Goal: Information Seeking & Learning: Check status

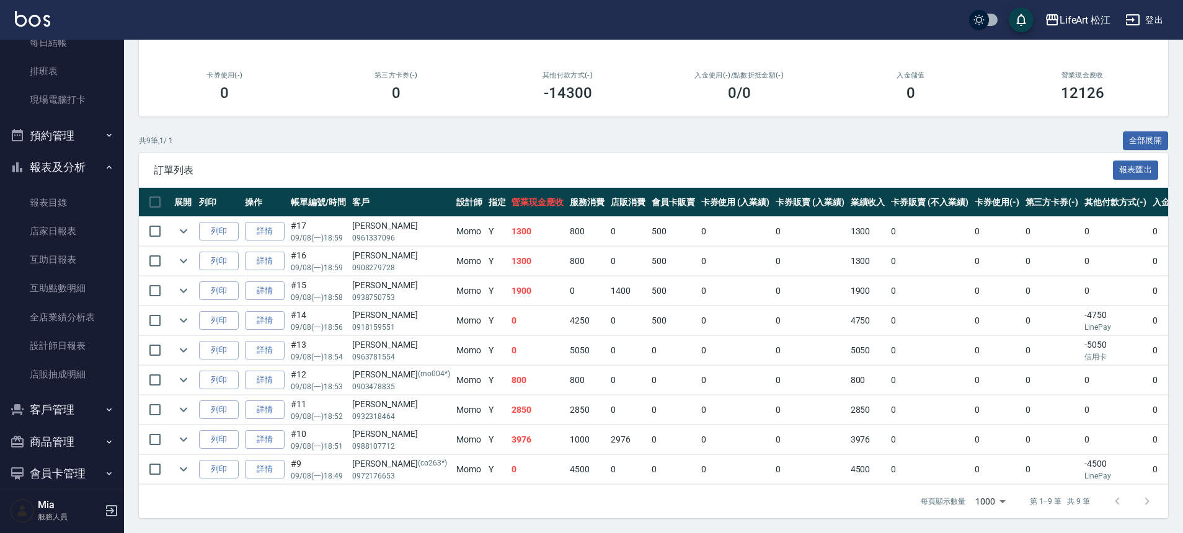
scroll to position [245, 0]
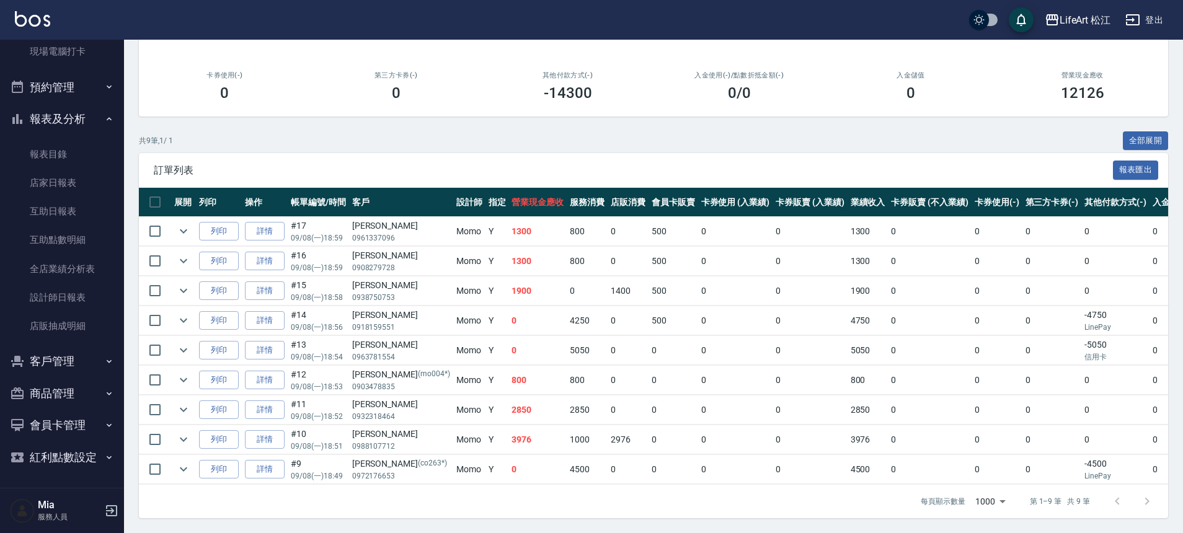
click at [72, 352] on button "客戶管理" at bounding box center [62, 361] width 114 height 32
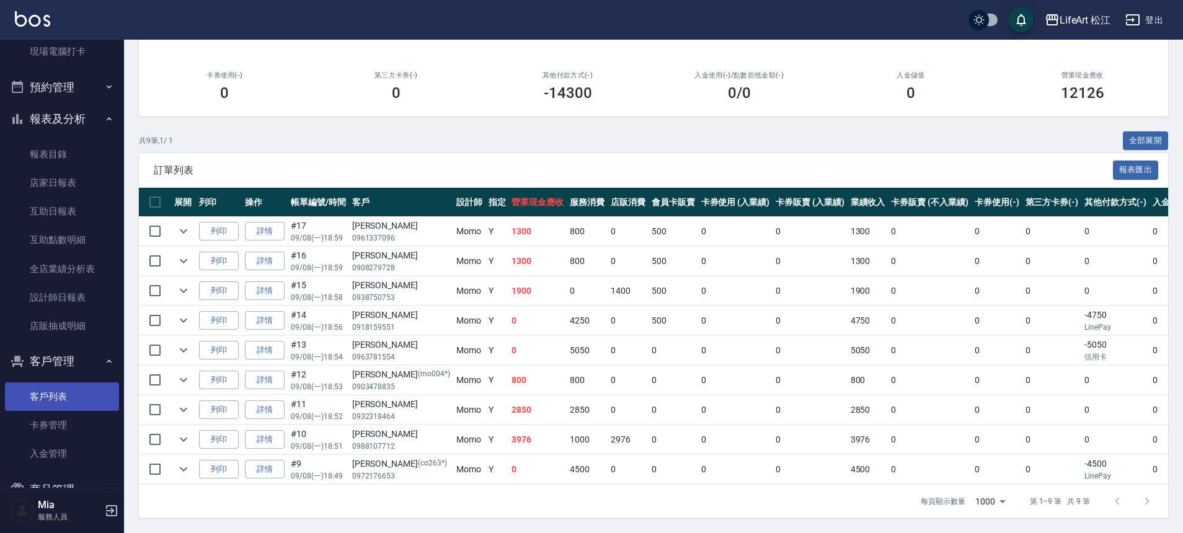
click at [71, 391] on link "客戶列表" at bounding box center [62, 396] width 114 height 29
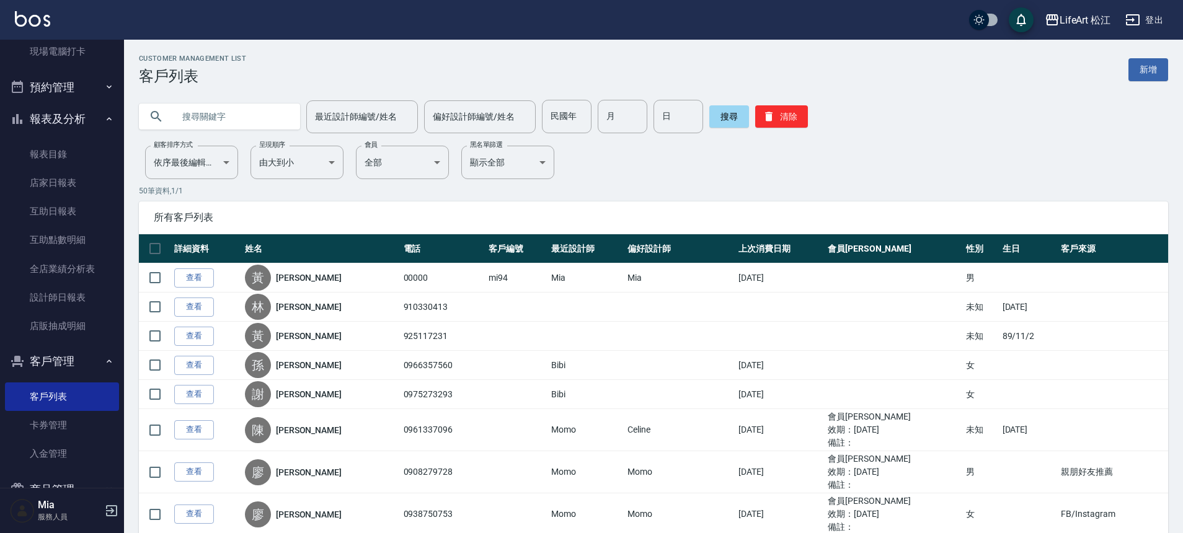
click at [214, 120] on input "text" at bounding box center [232, 116] width 117 height 33
type input "Melody"
click at [727, 115] on button "搜尋" at bounding box center [729, 116] width 40 height 22
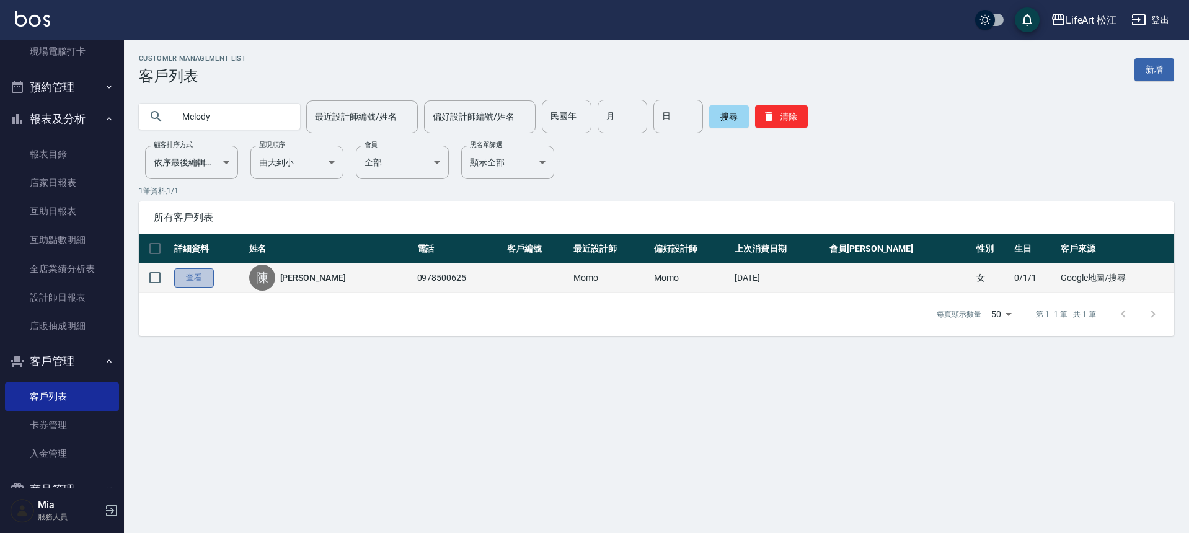
click at [196, 282] on link "查看" at bounding box center [194, 277] width 40 height 19
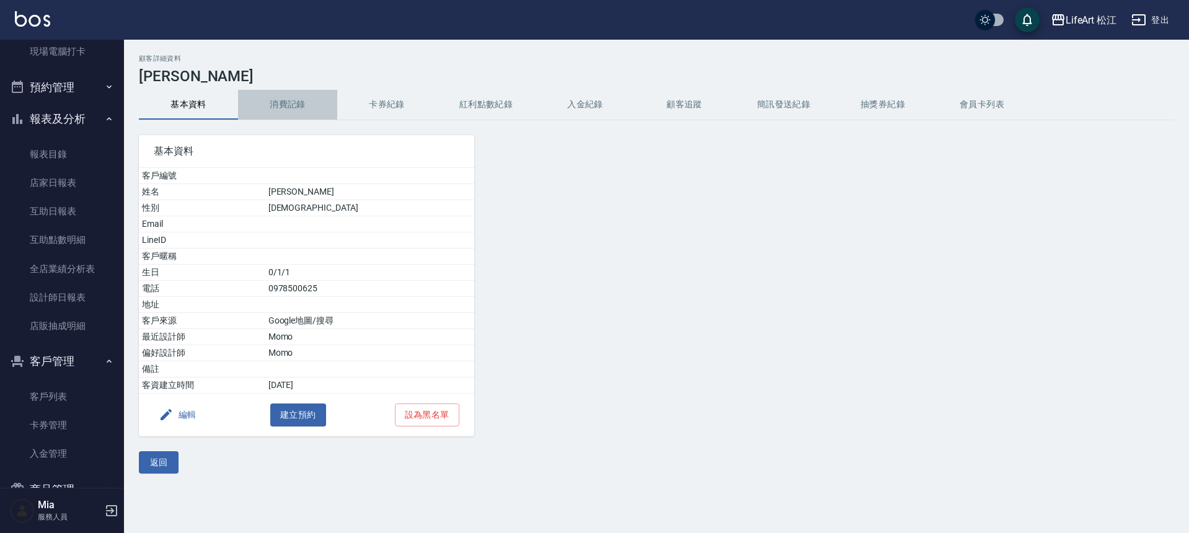
click at [281, 105] on button "消費記錄" at bounding box center [287, 105] width 99 height 30
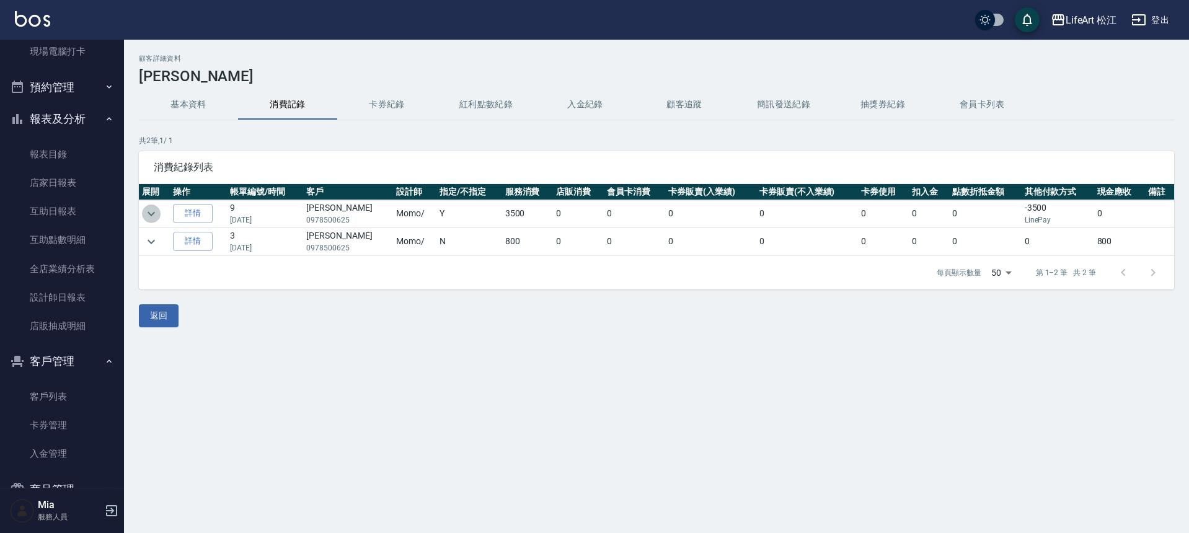
click at [151, 216] on icon "expand row" at bounding box center [151, 213] width 15 height 15
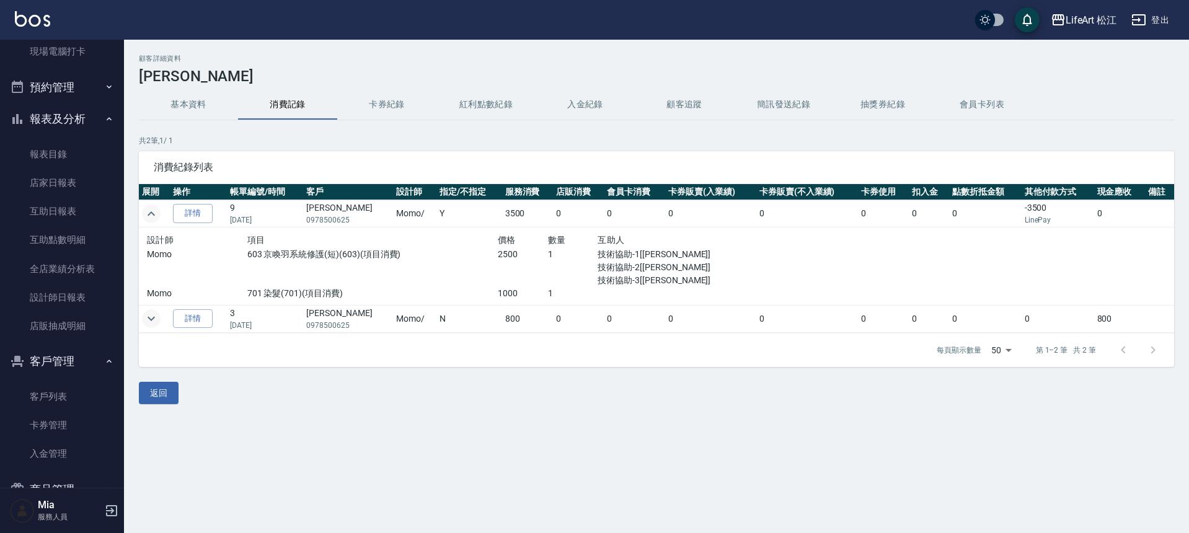
click at [152, 321] on icon "expand row" at bounding box center [151, 318] width 15 height 15
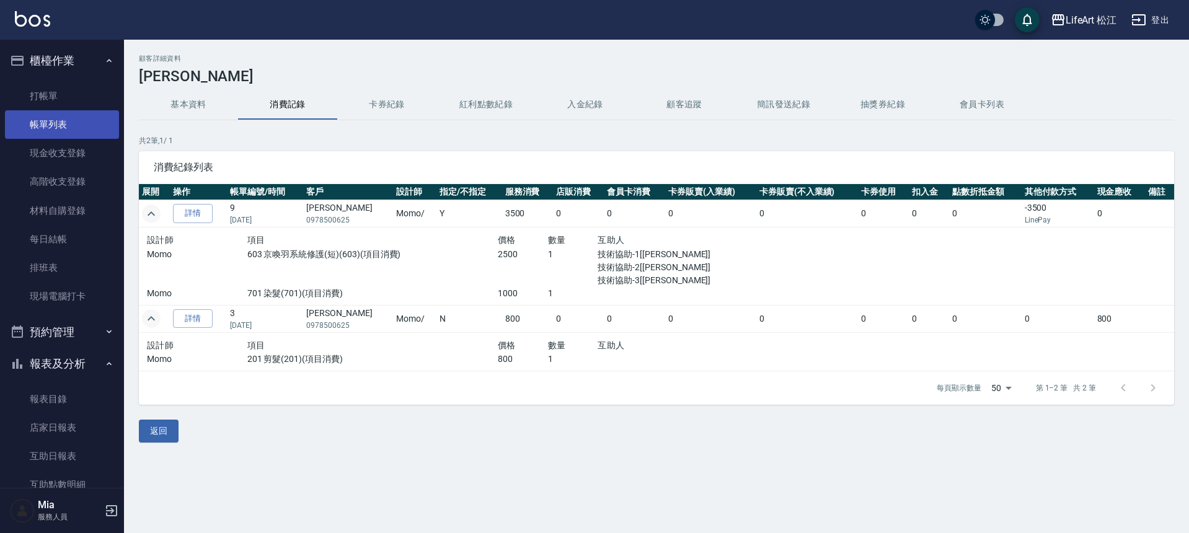
click at [53, 115] on link "帳單列表" at bounding box center [62, 124] width 114 height 29
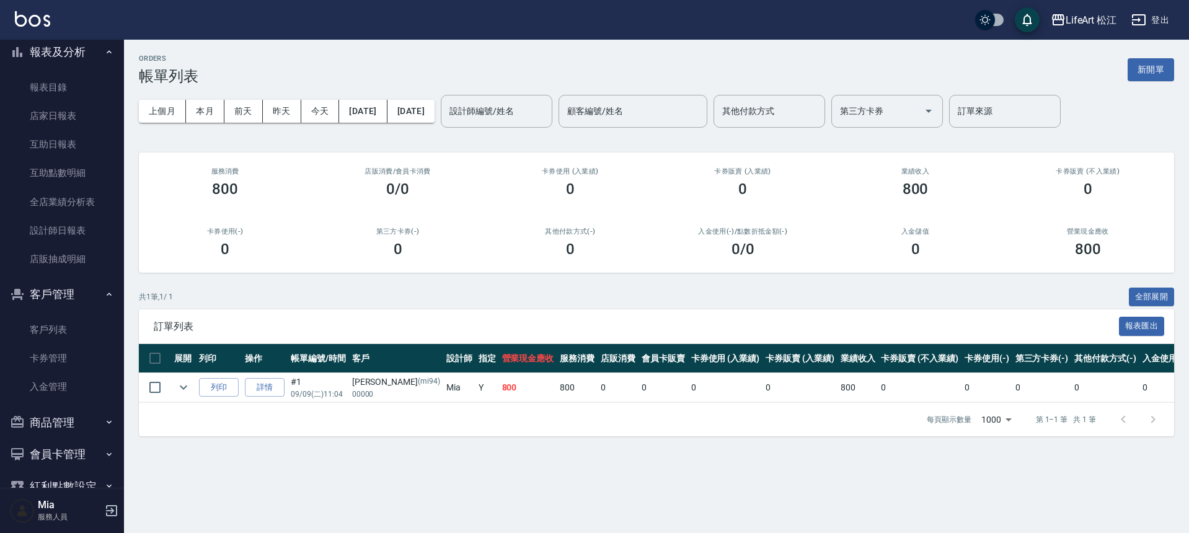
scroll to position [325, 0]
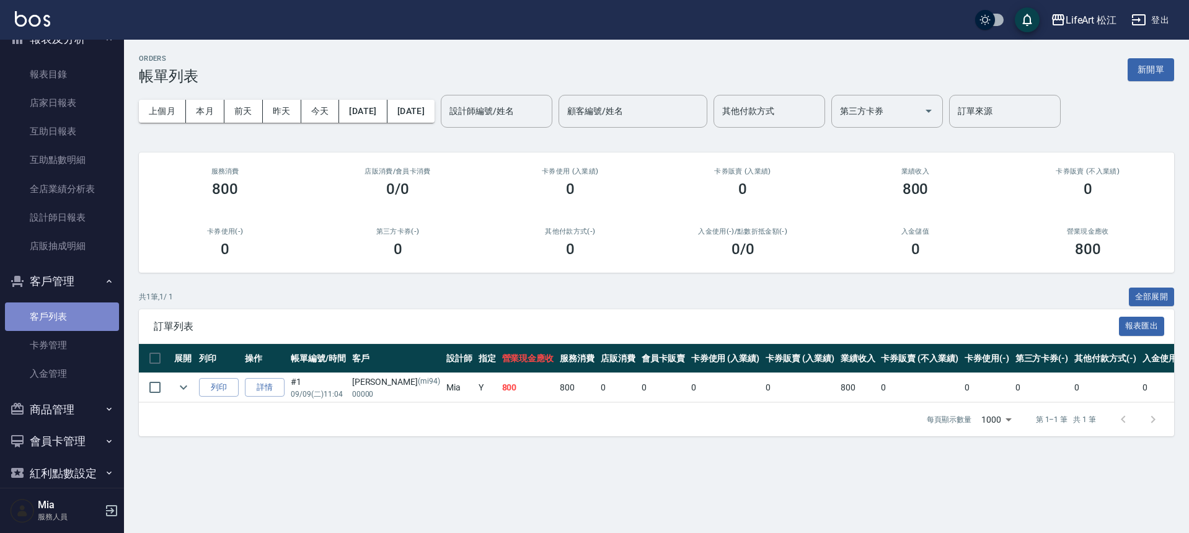
click at [82, 313] on link "客戶列表" at bounding box center [62, 316] width 114 height 29
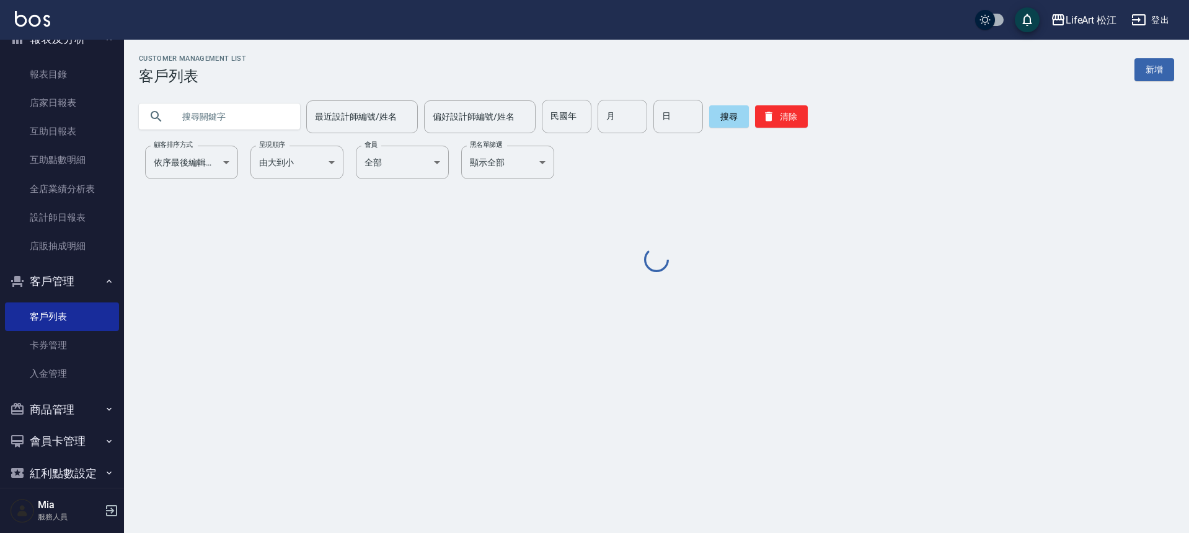
click at [244, 120] on input "text" at bounding box center [232, 116] width 117 height 33
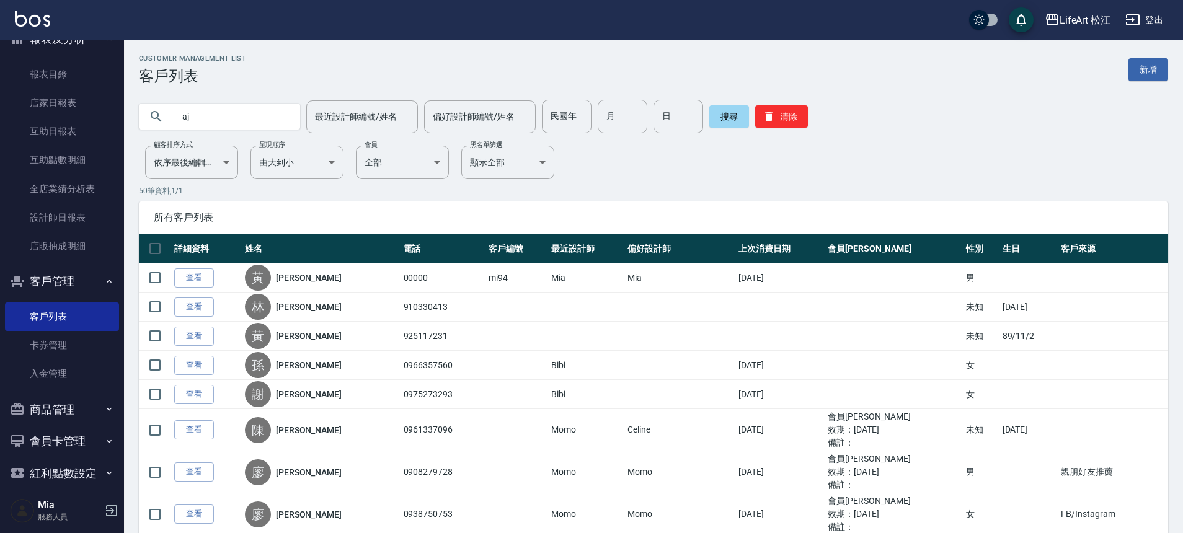
type input "a"
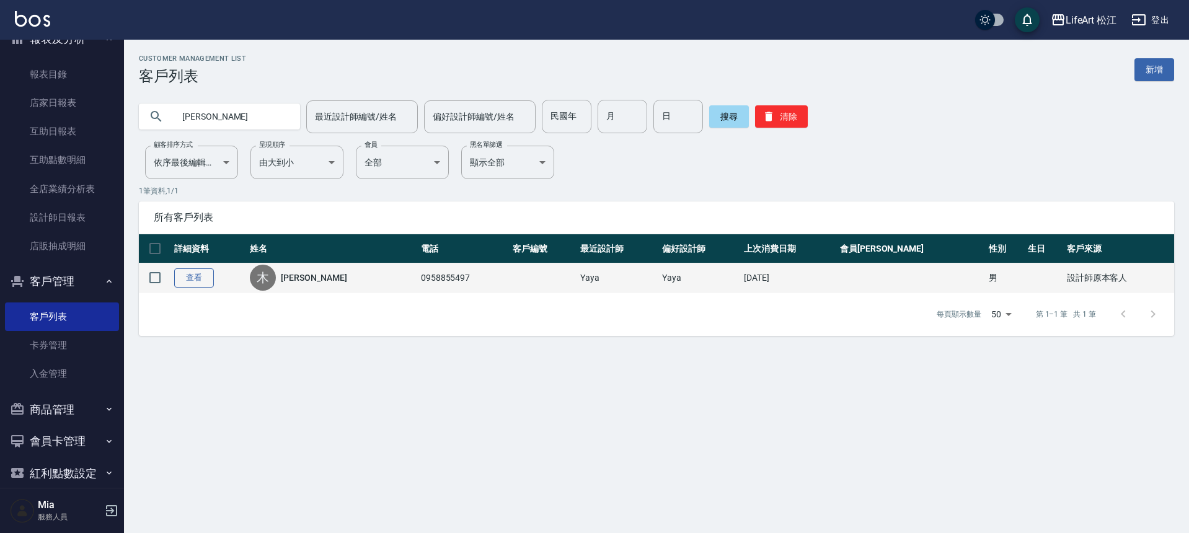
type input "[PERSON_NAME]"
click at [194, 281] on link "查看" at bounding box center [194, 277] width 40 height 19
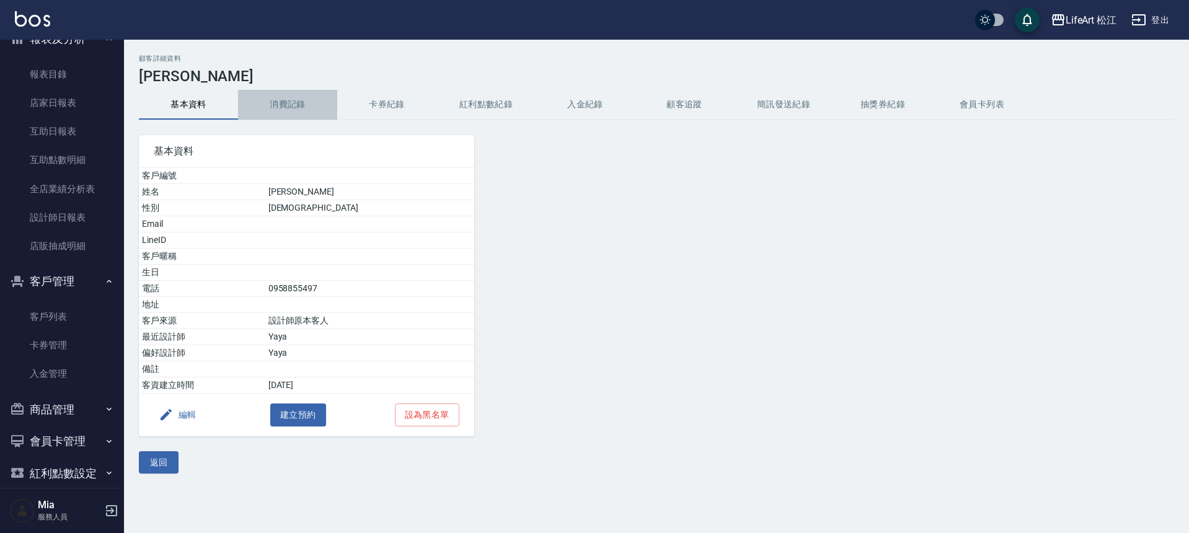
click at [301, 106] on button "消費記錄" at bounding box center [287, 105] width 99 height 30
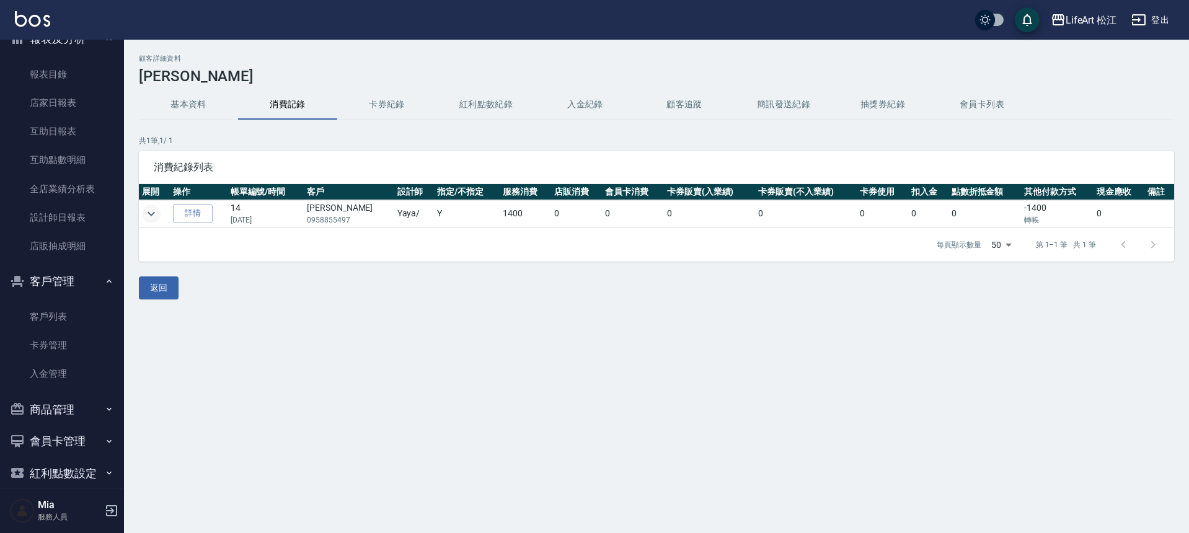
click at [159, 209] on button "expand row" at bounding box center [151, 214] width 19 height 19
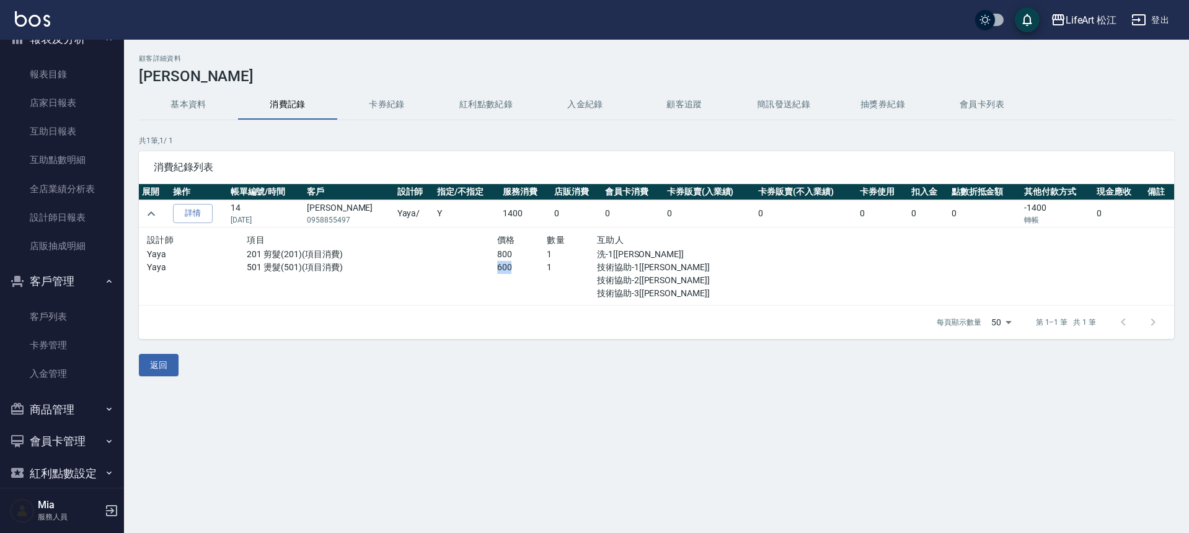
drag, startPoint x: 485, startPoint y: 269, endPoint x: 514, endPoint y: 268, distance: 29.2
click at [514, 268] on div "Yaya 501 燙髮(501)(項目消費) 600 1 技術協助-1[Patty] 技術協助-2[Patty] 技術協助-3[[PERSON_NAME]]" at bounding box center [447, 280] width 600 height 39
click at [525, 278] on div "600" at bounding box center [522, 280] width 50 height 39
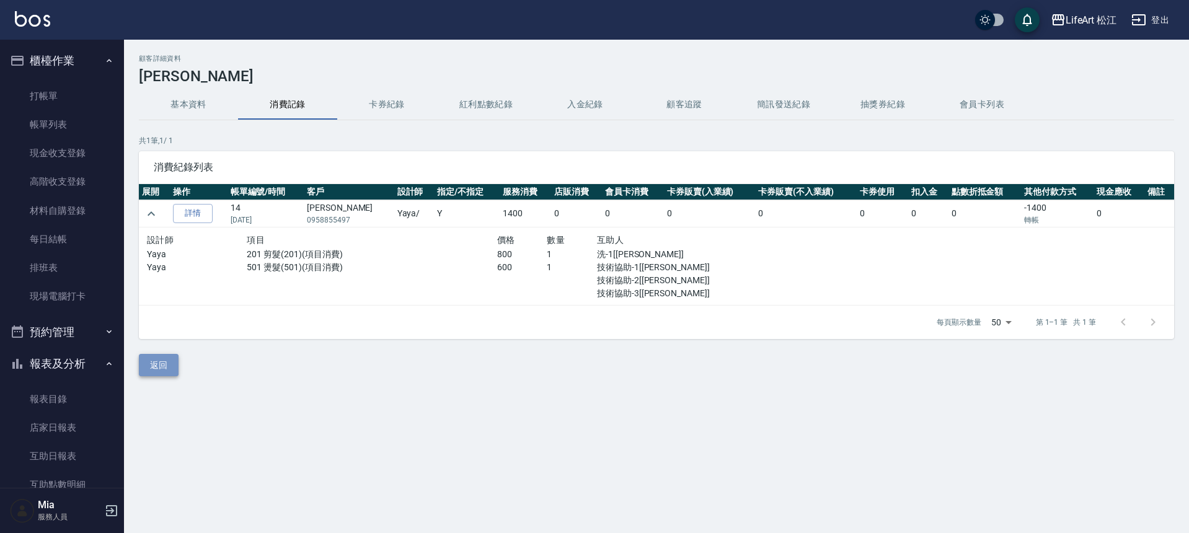
drag, startPoint x: 149, startPoint y: 358, endPoint x: 154, endPoint y: 368, distance: 11.6
click at [150, 358] on button "返回" at bounding box center [159, 365] width 40 height 23
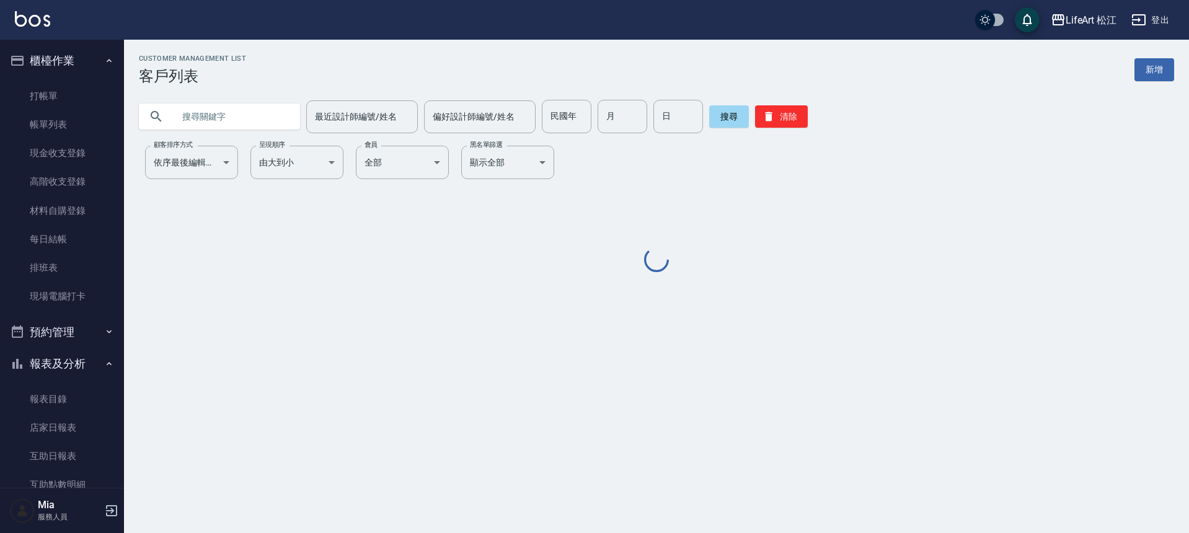
click at [203, 113] on input "text" at bounding box center [232, 116] width 117 height 33
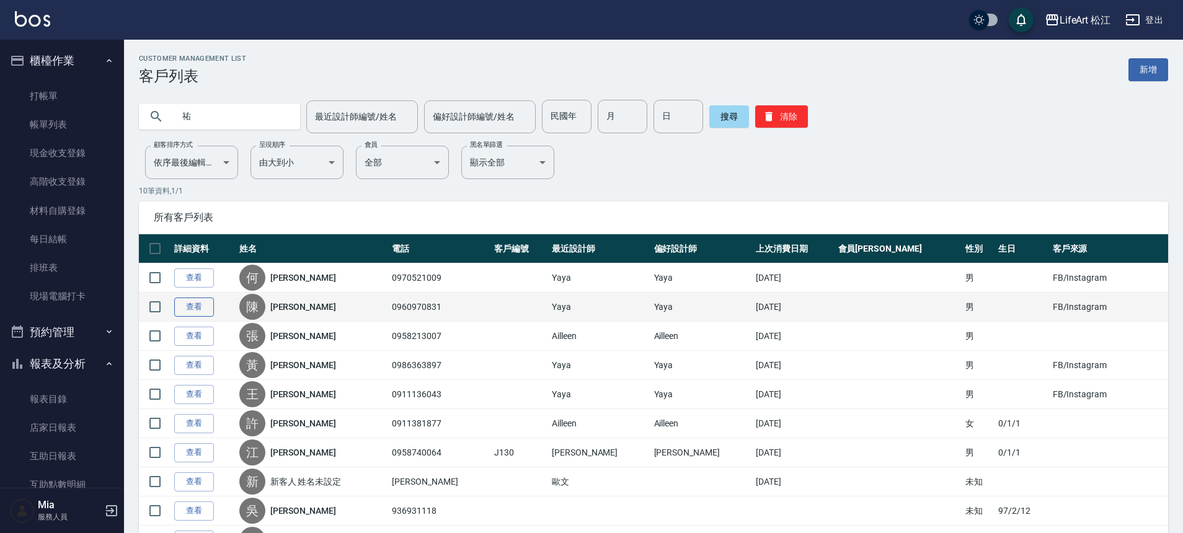
type input "祐"
click at [203, 309] on link "查看" at bounding box center [194, 307] width 40 height 19
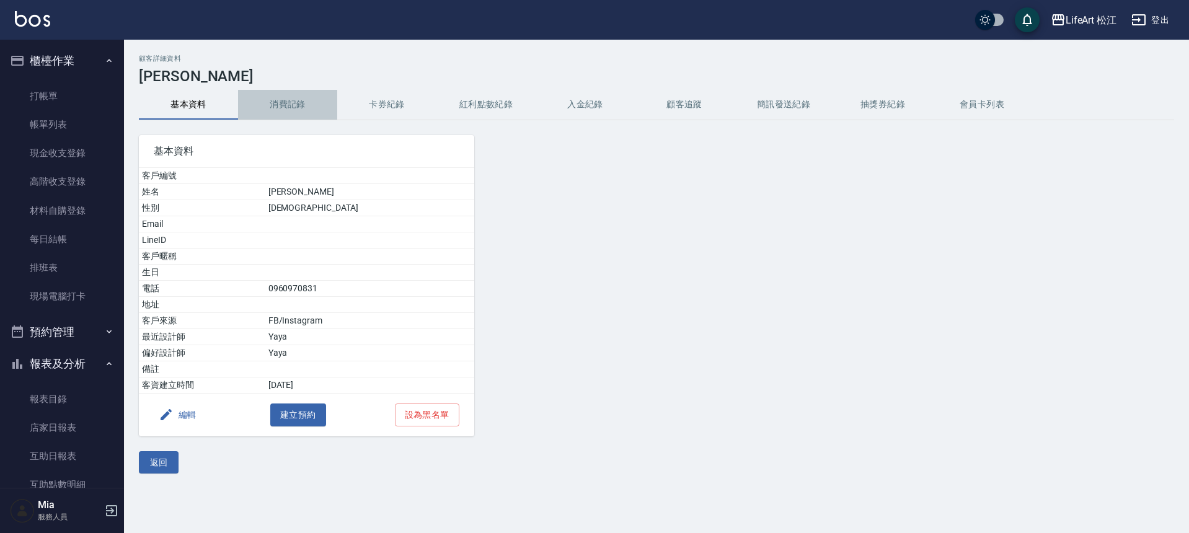
click at [302, 99] on button "消費記錄" at bounding box center [287, 105] width 99 height 30
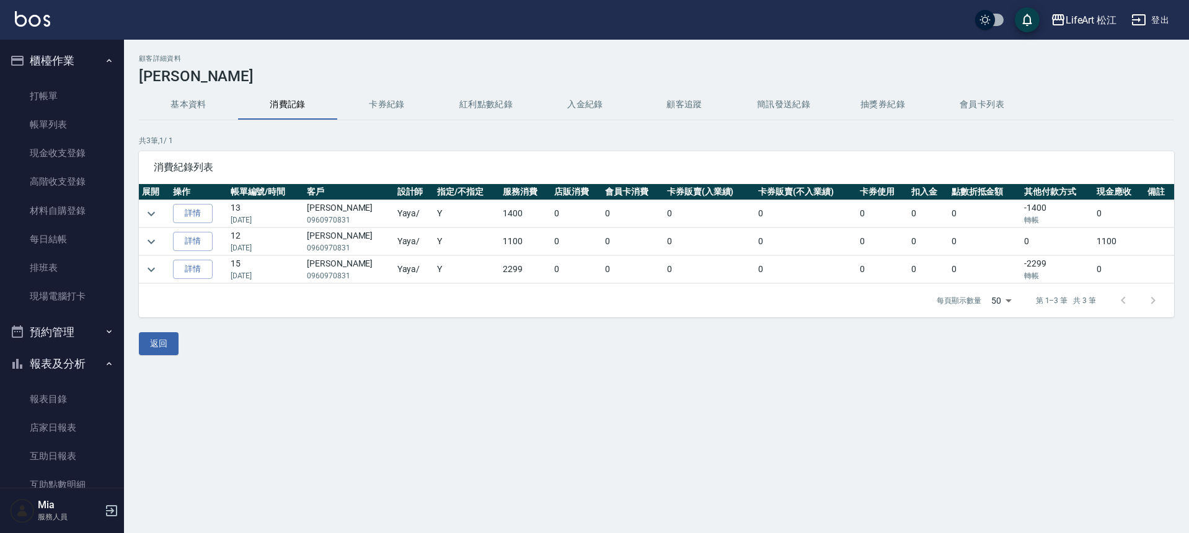
click at [160, 219] on td at bounding box center [154, 213] width 31 height 27
click at [148, 218] on icon "expand row" at bounding box center [151, 213] width 15 height 15
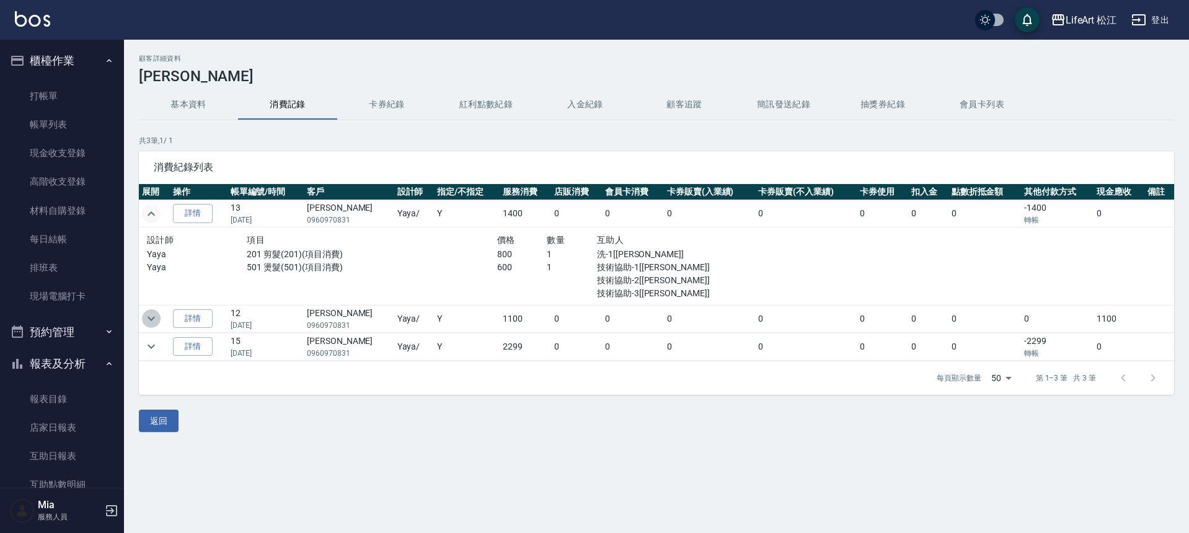
click at [157, 321] on icon "expand row" at bounding box center [151, 318] width 15 height 15
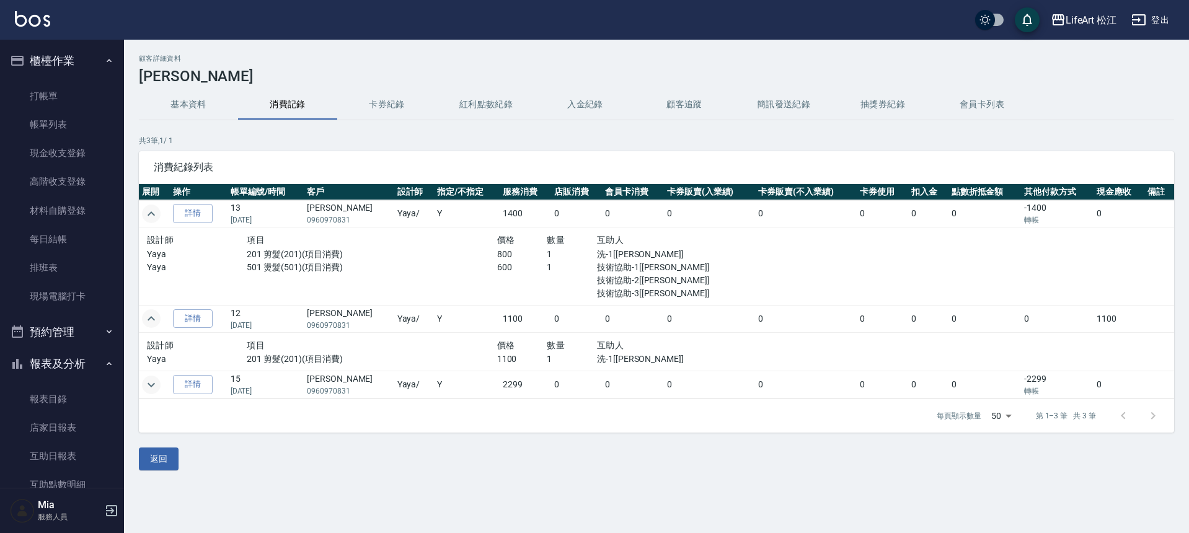
click at [152, 381] on icon "expand row" at bounding box center [151, 384] width 15 height 15
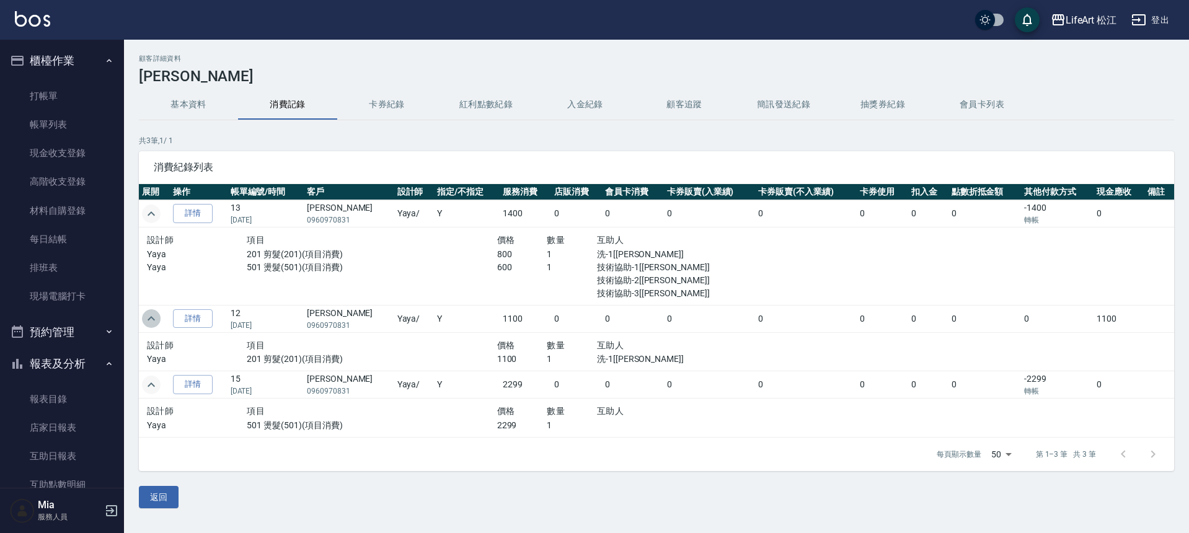
click at [152, 318] on icon "expand row" at bounding box center [151, 318] width 7 height 4
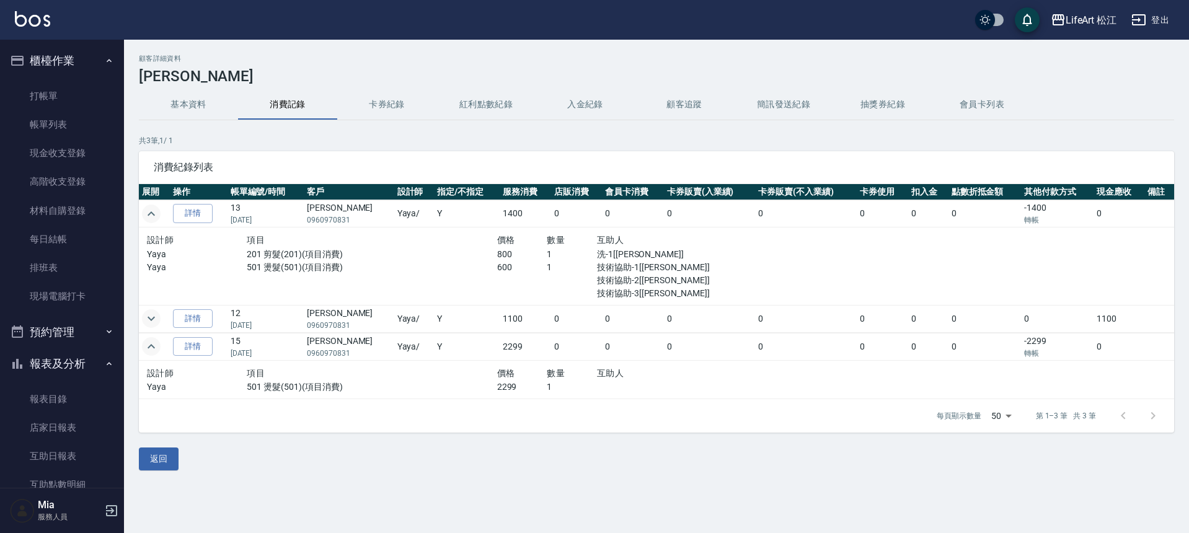
click at [153, 338] on button "expand row" at bounding box center [151, 346] width 19 height 19
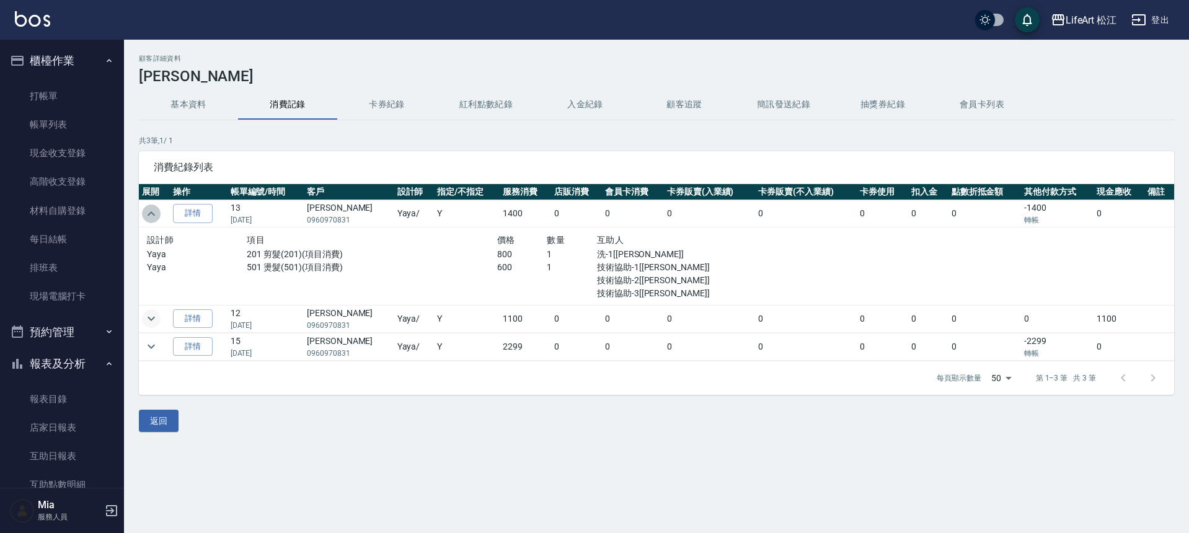
click at [149, 213] on icon "expand row" at bounding box center [151, 213] width 7 height 4
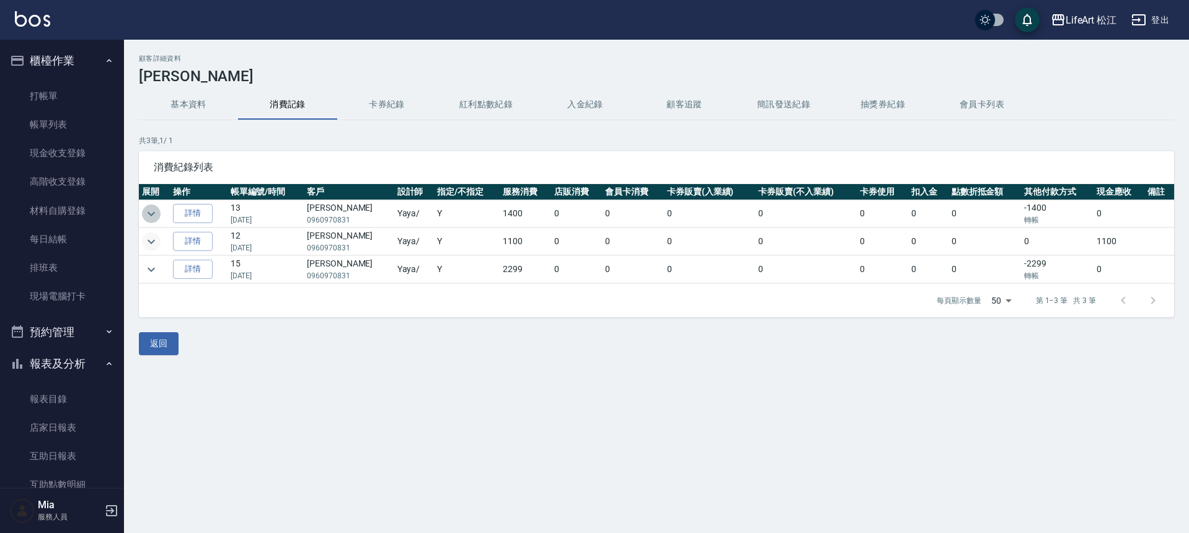
click at [149, 213] on icon "expand row" at bounding box center [151, 213] width 7 height 4
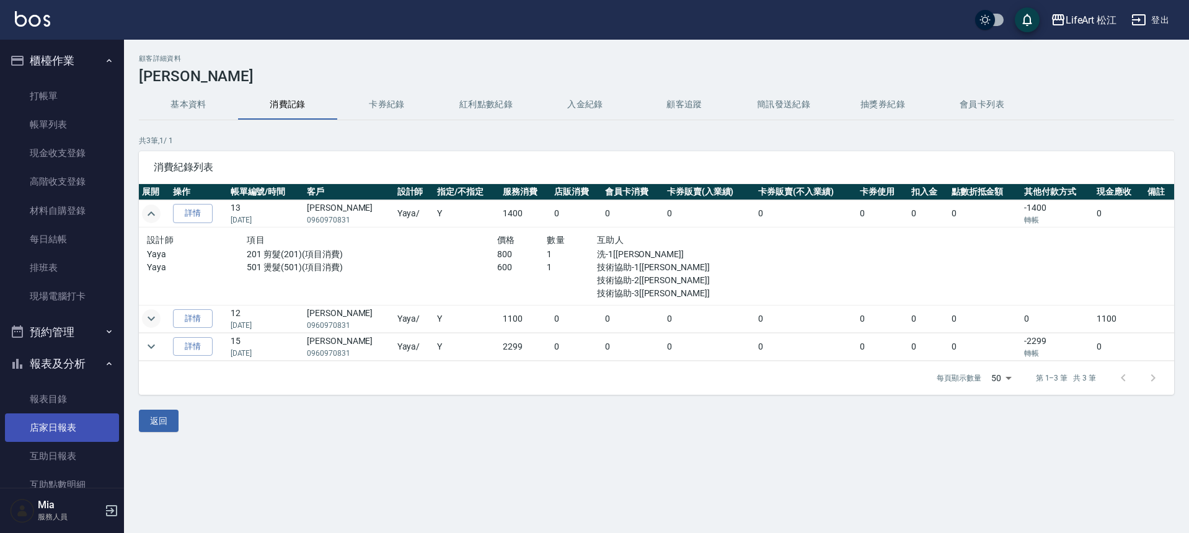
click at [69, 437] on link "店家日報表" at bounding box center [62, 427] width 114 height 29
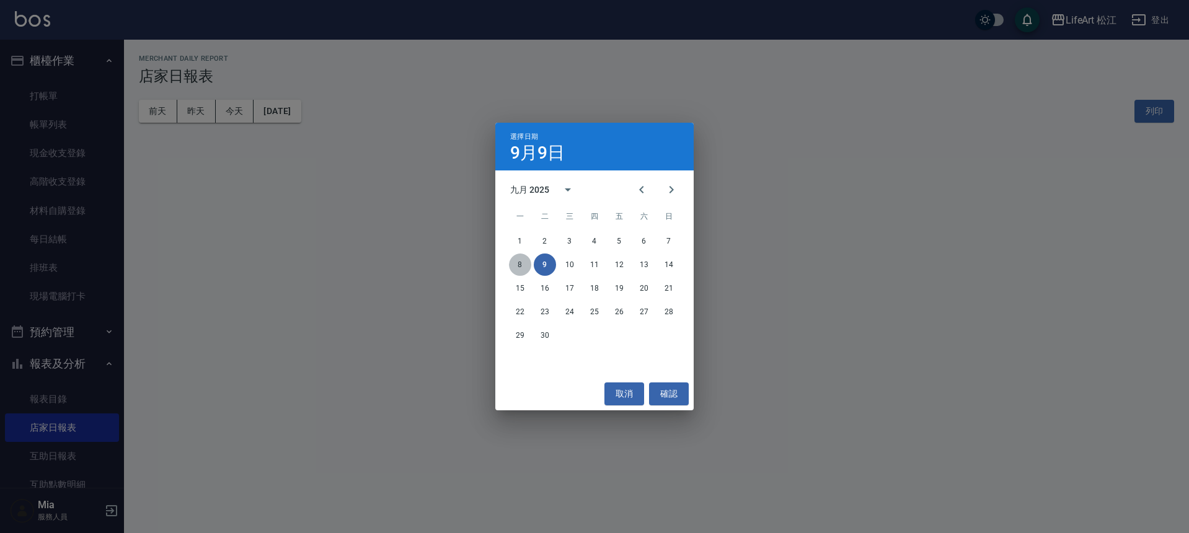
click at [516, 264] on button "8" at bounding box center [520, 265] width 22 height 22
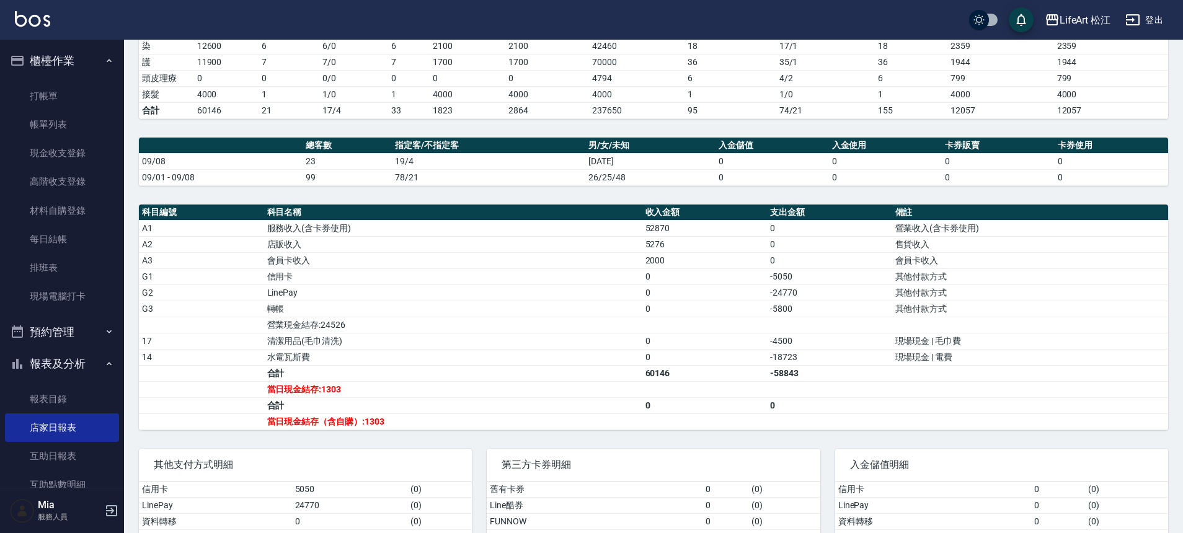
scroll to position [286, 0]
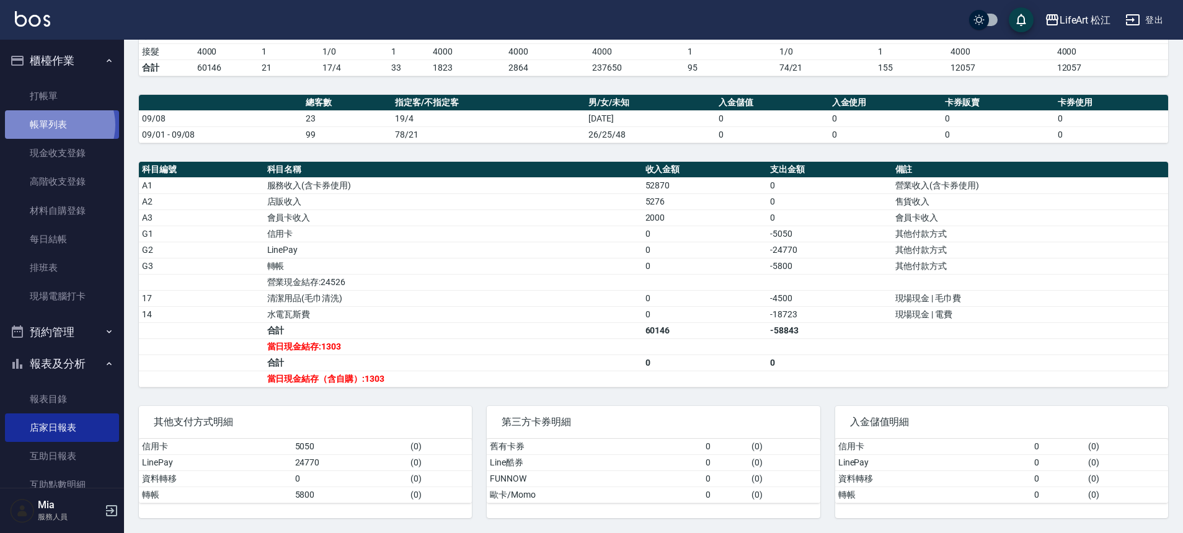
click at [59, 125] on link "帳單列表" at bounding box center [62, 124] width 114 height 29
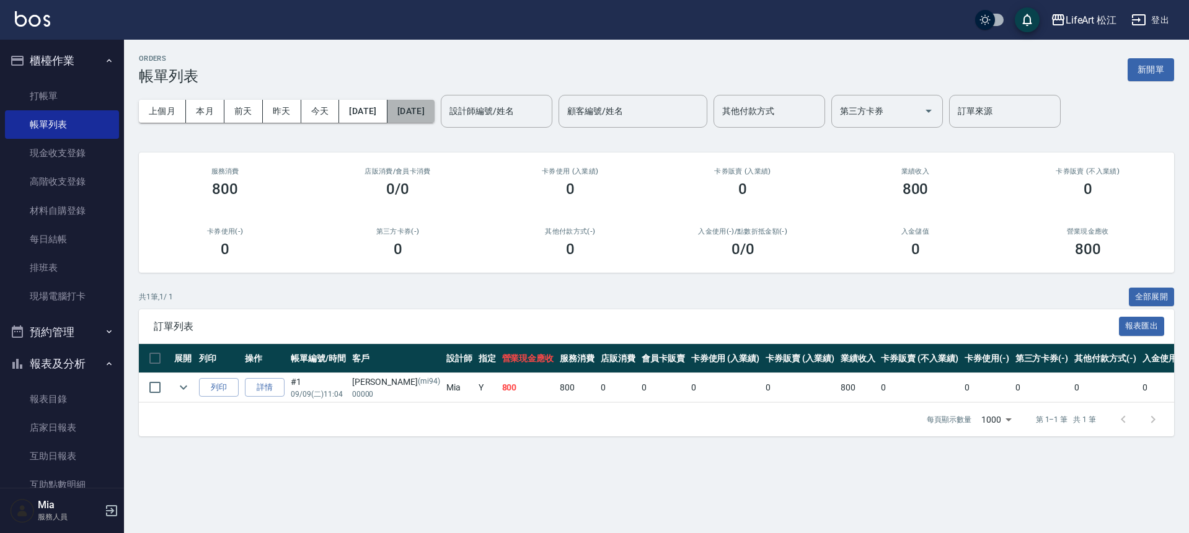
click at [435, 113] on button "[DATE]" at bounding box center [410, 111] width 47 height 23
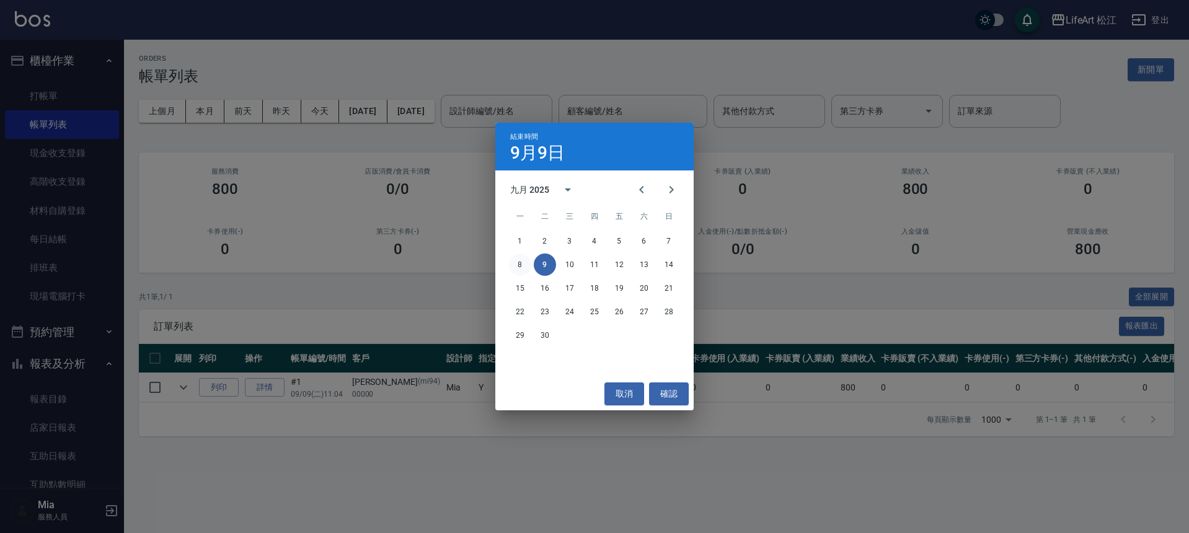
click at [524, 259] on button "8" at bounding box center [520, 265] width 22 height 22
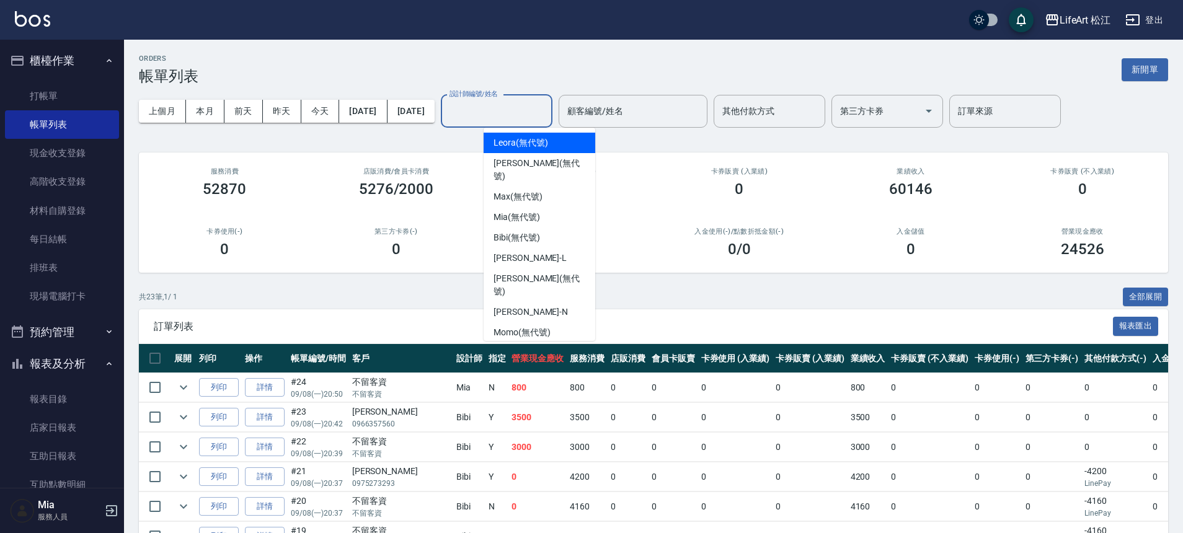
click at [522, 113] on input "設計師編號/姓名" at bounding box center [496, 111] width 100 height 22
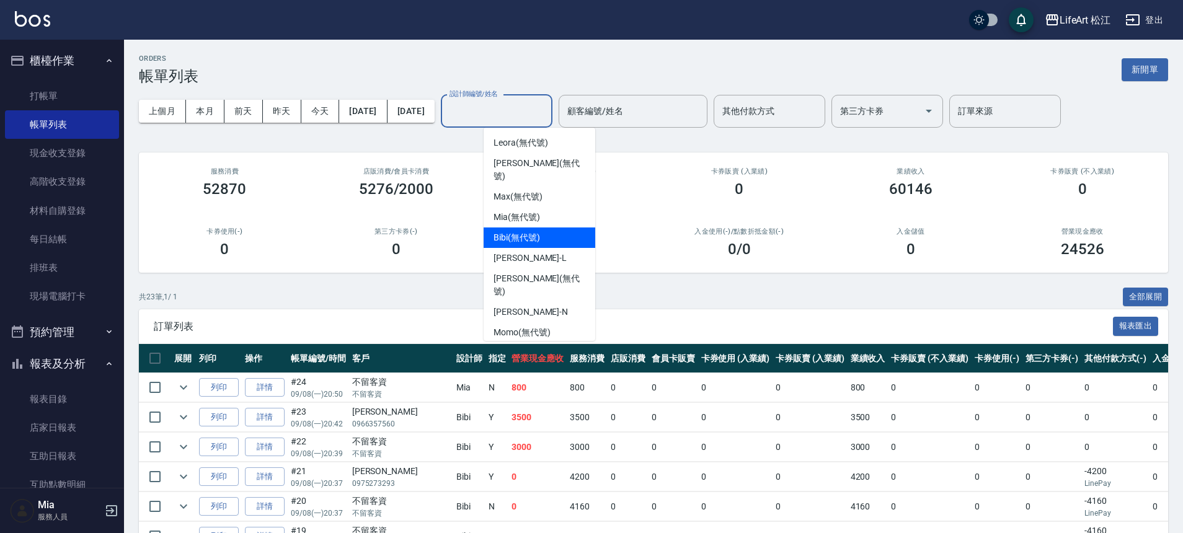
click at [529, 231] on span "Bibi (無代號)" at bounding box center [516, 237] width 46 height 13
type input "Bibi(無代號)"
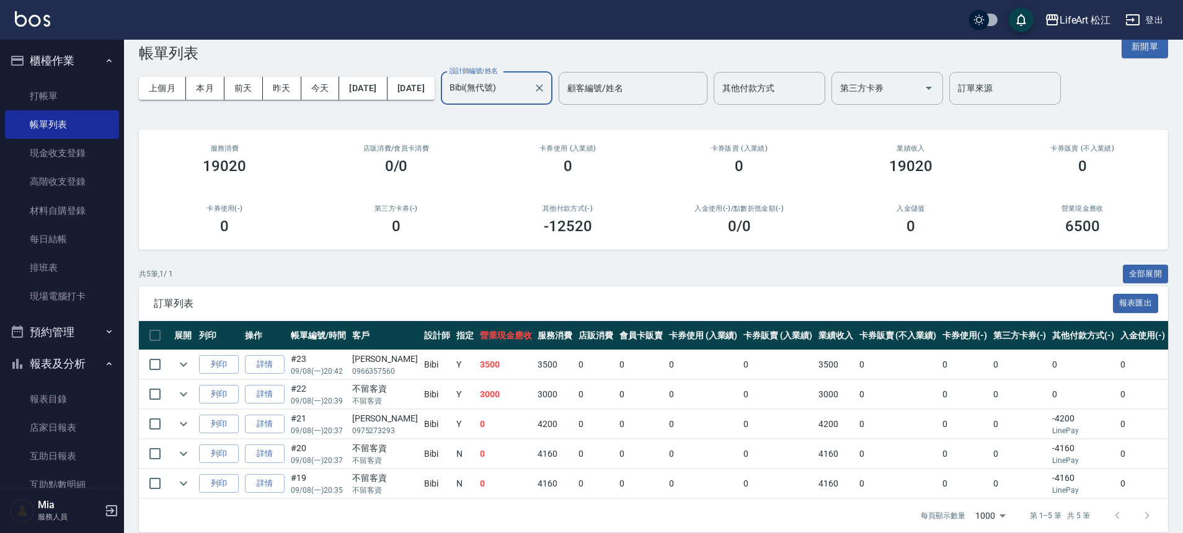
scroll to position [46, 0]
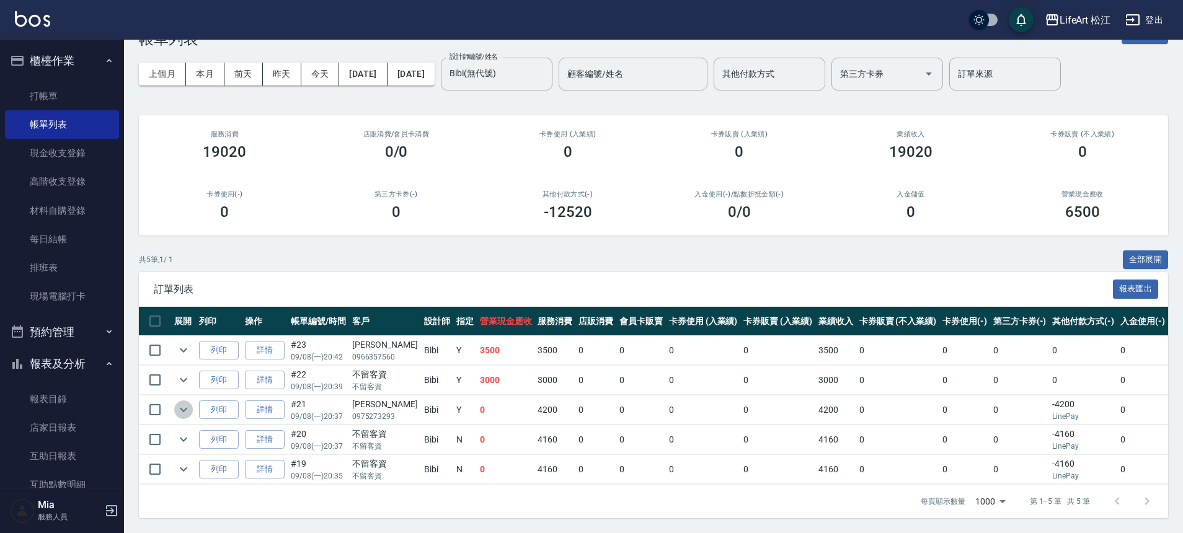
click at [179, 402] on icon "expand row" at bounding box center [183, 409] width 15 height 15
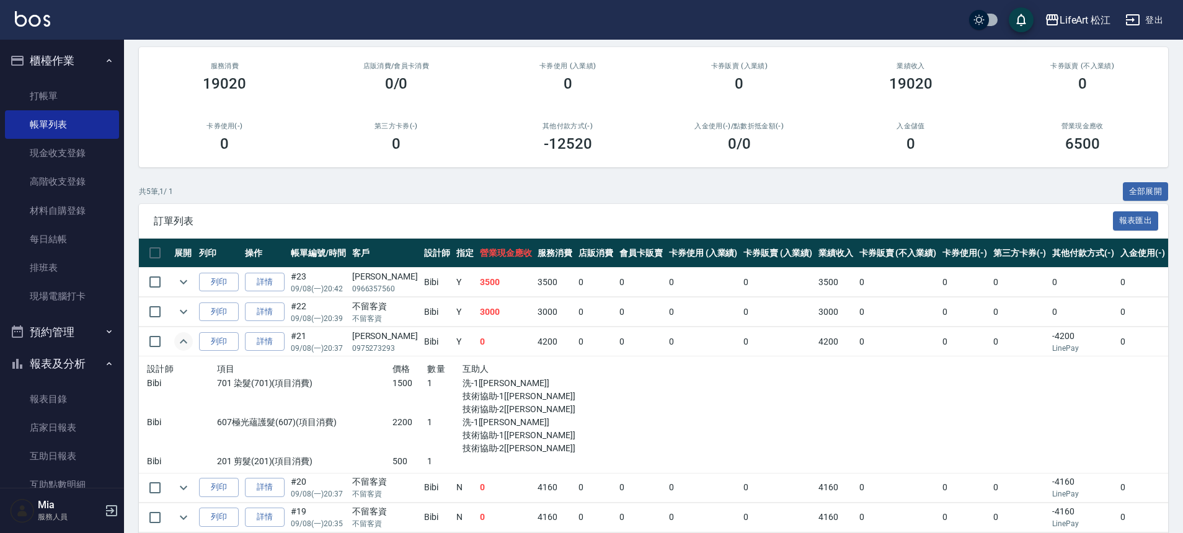
scroll to position [163, 0]
